Goal: Information Seeking & Learning: Learn about a topic

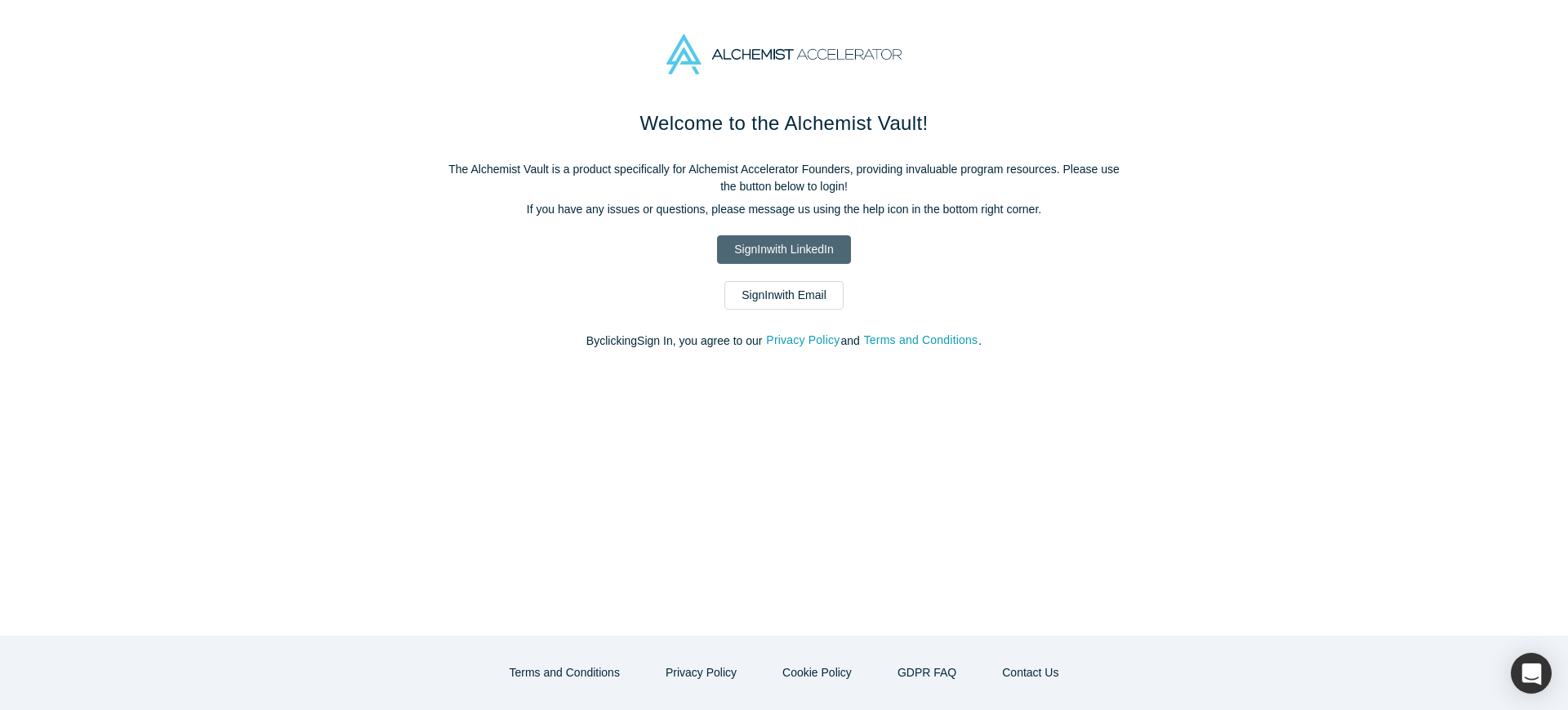
click at [798, 242] on link "Sign In with LinkedIn" at bounding box center [784, 249] width 133 height 29
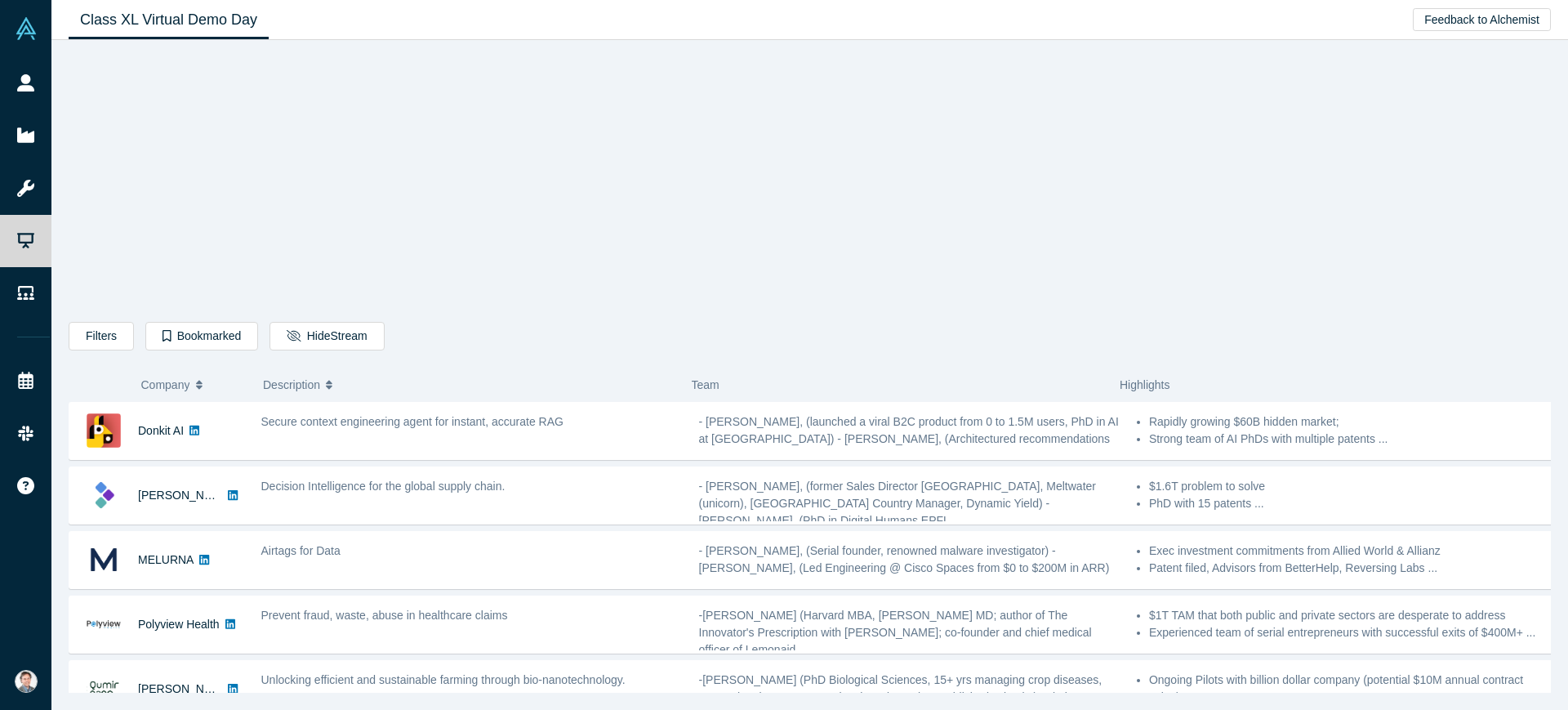
click at [410, 117] on div "Filters AI Artificial Intelligence B2B SaaS AI (Artificial Intelligence) Data A…" at bounding box center [810, 372] width 1482 height 641
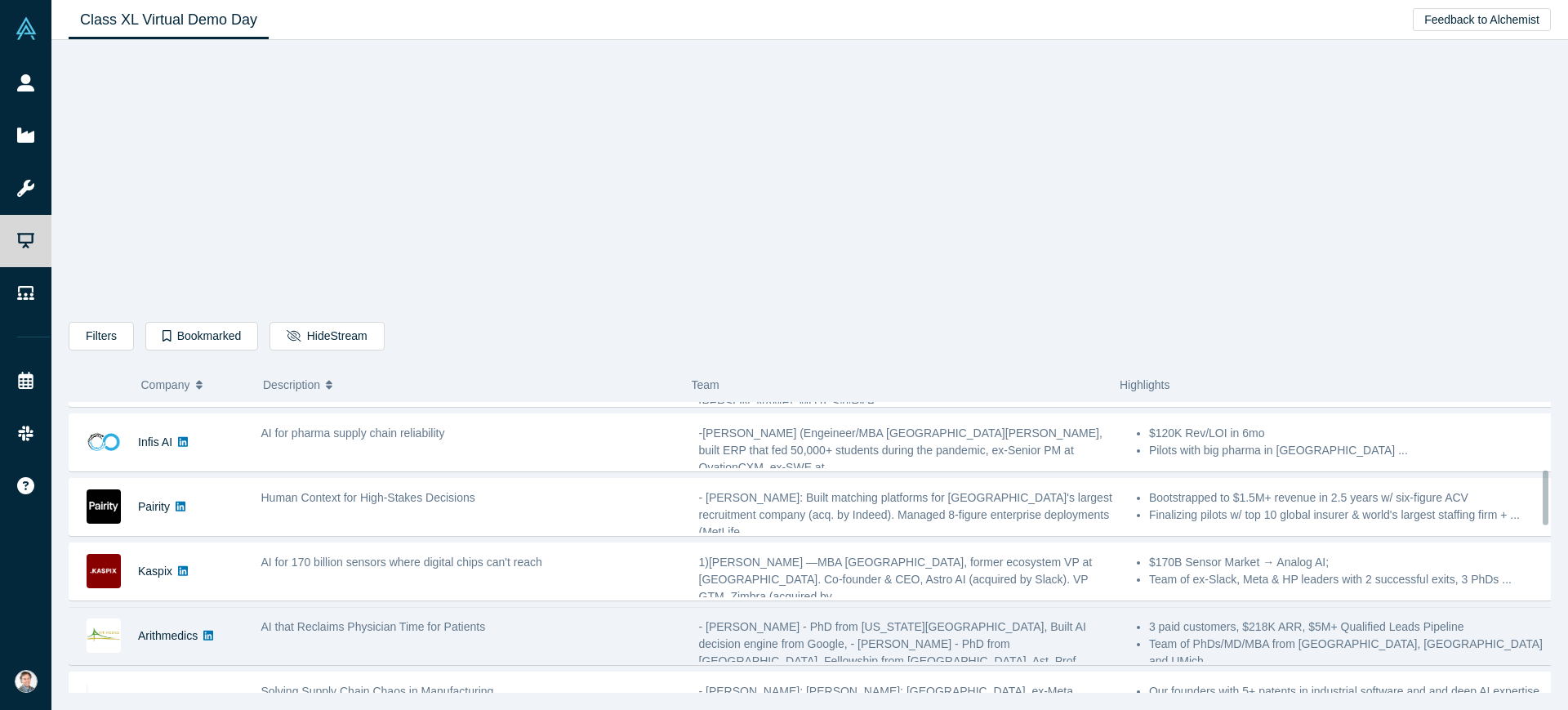
scroll to position [408, 0]
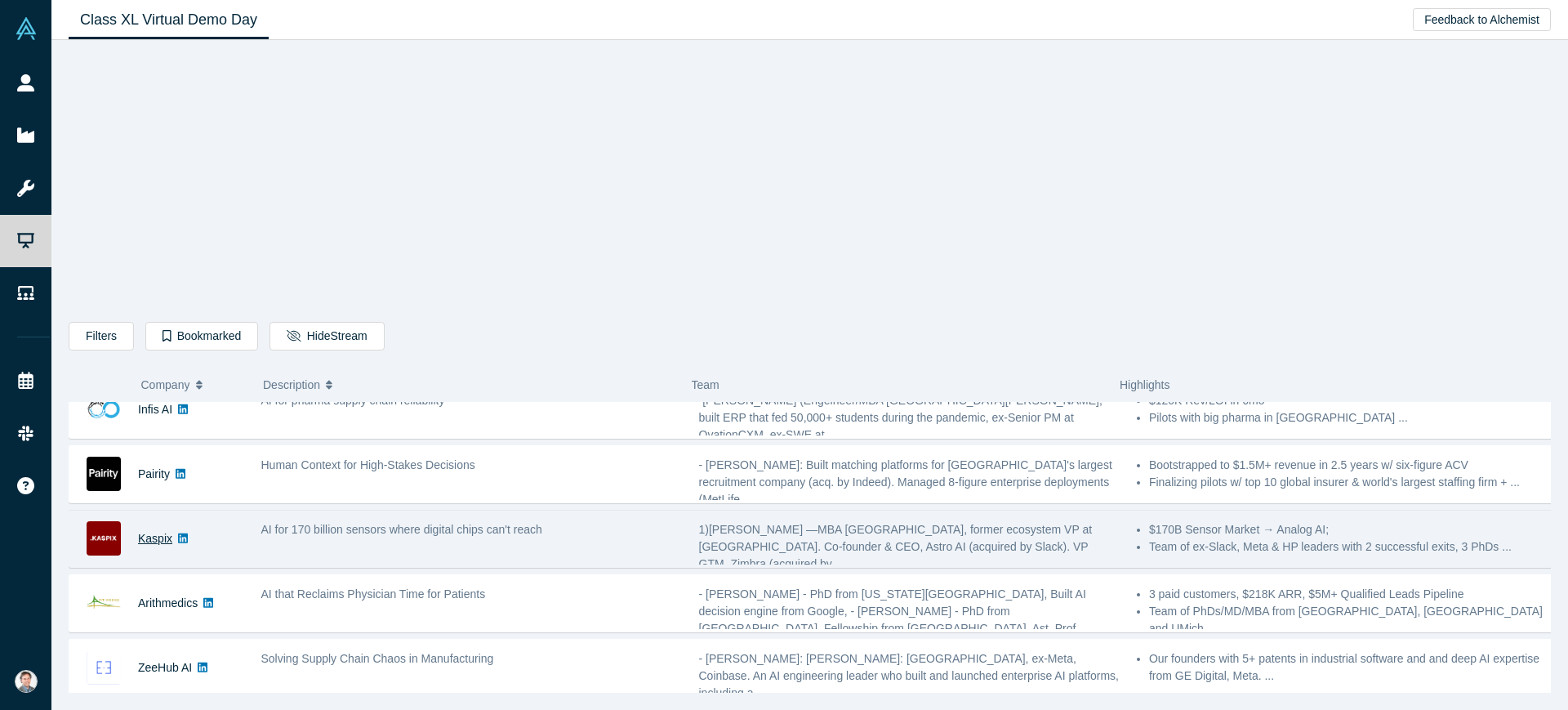
click at [158, 532] on link "Kaspix" at bounding box center [155, 538] width 34 height 13
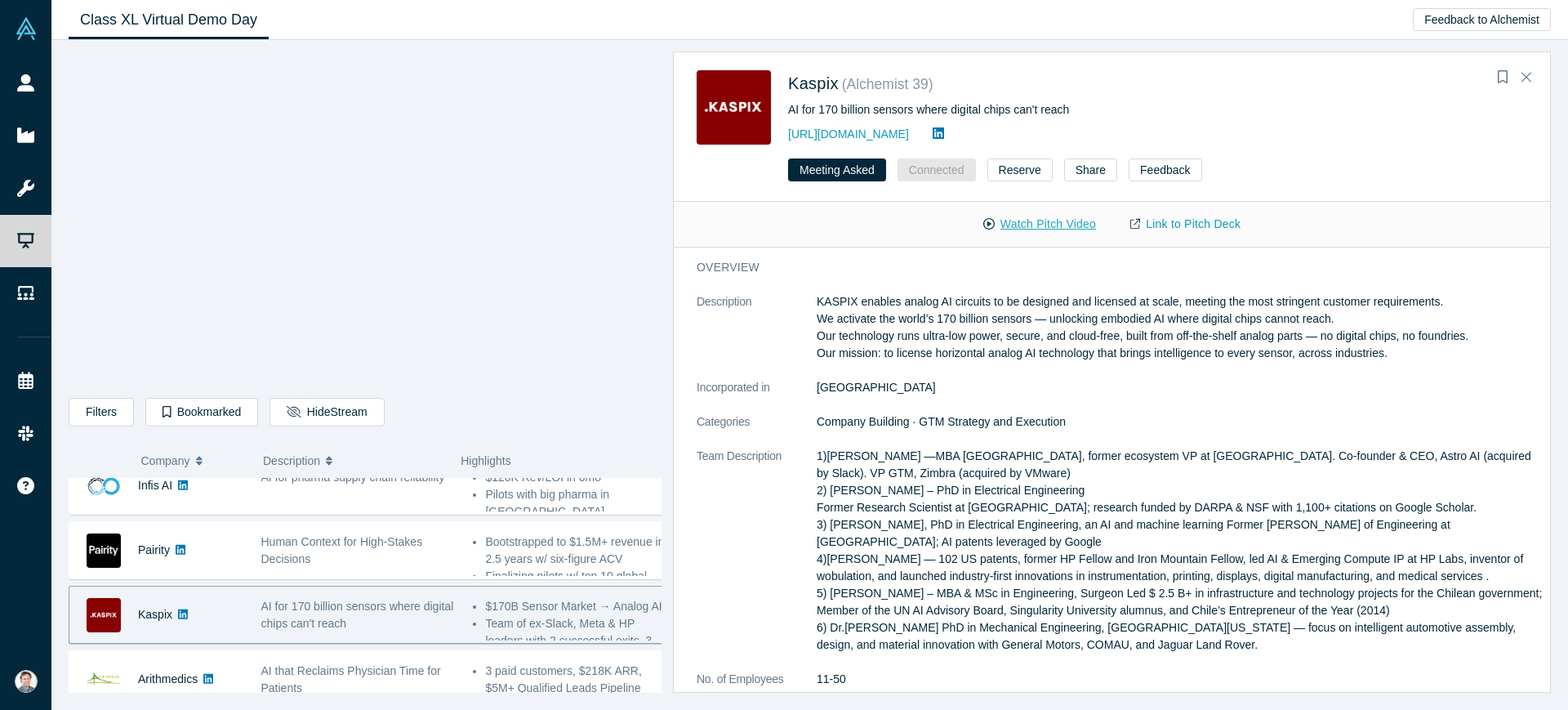
click at [1030, 215] on button "Watch Pitch Video" at bounding box center [1039, 224] width 147 height 29
